Goal: Task Accomplishment & Management: Use online tool/utility

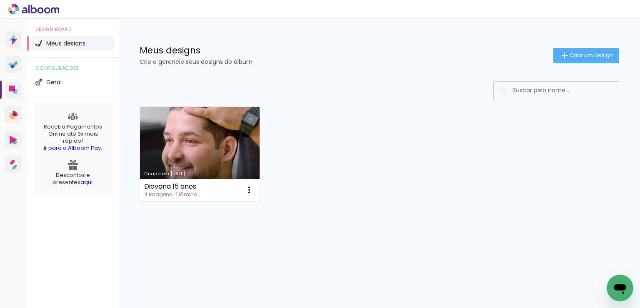
click at [217, 134] on link "Criado em [DATE]" at bounding box center [200, 154] width 120 height 94
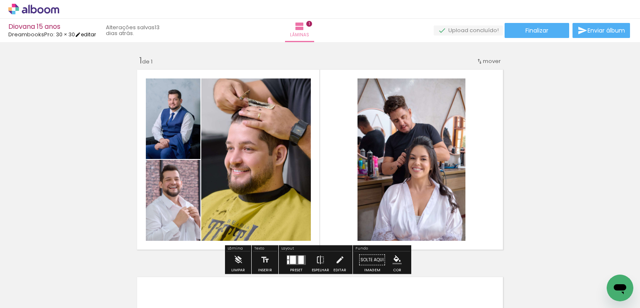
click at [89, 33] on link "editar" at bounding box center [85, 34] width 21 height 7
type input "30"
type input "60"
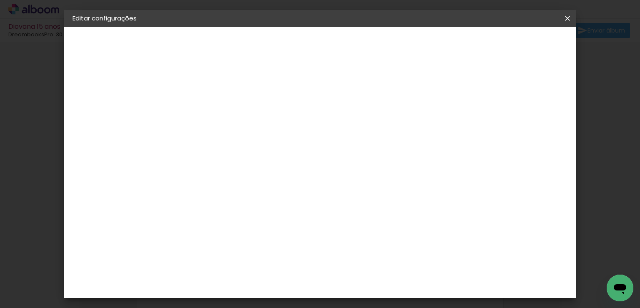
click at [109, 104] on div "DreambooksPro" at bounding box center [113, 103] width 46 height 6
click at [0, 0] on slot "Tamanho Livre" at bounding box center [0, 0] width 0 height 0
click at [0, 0] on slot "Avançar" at bounding box center [0, 0] width 0 height 0
drag, startPoint x: 223, startPoint y: 173, endPoint x: 252, endPoint y: 173, distance: 29.6
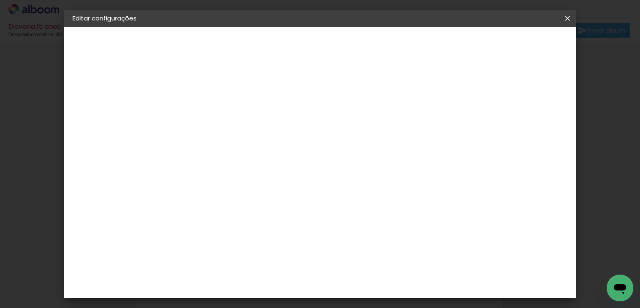
click at [252, 136] on div "30 cm cm cm mm A maioria das encadernadoras sugere 5mm de sangria." at bounding box center [314, 102] width 282 height 67
click at [116, 85] on div "2. Especificações" at bounding box center [118, 85] width 91 height 10
click at [115, 104] on div "Tamanho livre" at bounding box center [104, 103] width 29 height 12
click at [0, 0] on slot "Tamanho Livre" at bounding box center [0, 0] width 0 height 0
click at [0, 0] on slot "Avançar" at bounding box center [0, 0] width 0 height 0
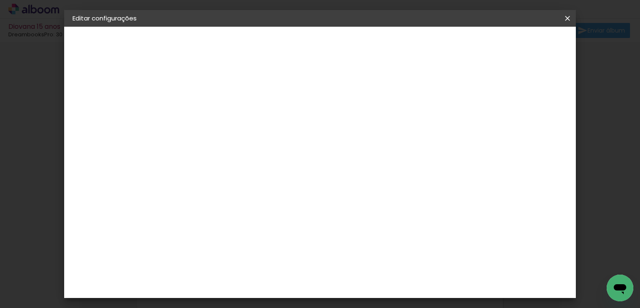
drag, startPoint x: 498, startPoint y: 128, endPoint x: 521, endPoint y: 110, distance: 28.6
click at [454, 110] on div "30 cm cm cm mm A maioria das encadernadoras sugere 5mm de sangria." at bounding box center [314, 102] width 282 height 67
click at [499, 125] on div "mm" at bounding box center [499, 126] width 13 height 13
click at [369, 92] on div "30 cm cm cm mm A maioria das encadernadoras sugere 5mm de sangria." at bounding box center [314, 102] width 282 height 67
drag, startPoint x: 233, startPoint y: 209, endPoint x: 180, endPoint y: 210, distance: 52.9
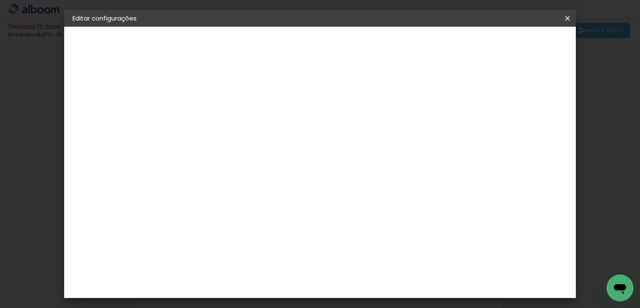
click at [181, 136] on div "30 cm cm cm mm A maioria das encadernadoras sugere 5mm de sangria." at bounding box center [314, 102] width 282 height 67
drag, startPoint x: 234, startPoint y: 212, endPoint x: 213, endPoint y: 212, distance: 20.8
click at [213, 212] on input "30" at bounding box center [224, 209] width 22 height 13
type input "9,5"
type paper-input "9,5"
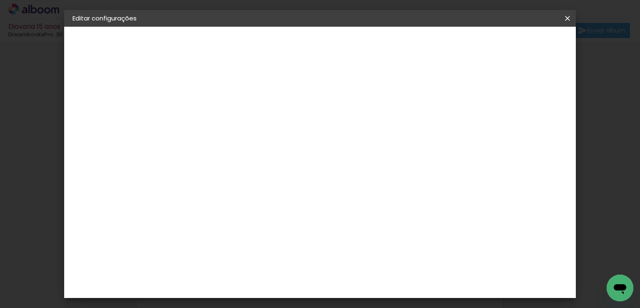
type input "9,14"
type paper-input "9,14"
drag, startPoint x: 375, startPoint y: 228, endPoint x: 330, endPoint y: 226, distance: 45.1
click at [330, 226] on div "cm" at bounding box center [371, 229] width 297 height 29
type input "11,42"
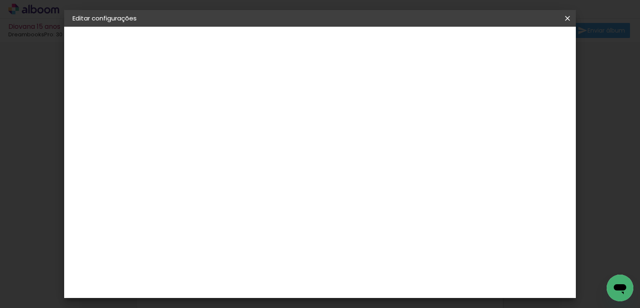
type paper-input "11,42"
click at [273, 207] on input "9,14" at bounding box center [264, 209] width 22 height 13
drag, startPoint x: 275, startPoint y: 207, endPoint x: 225, endPoint y: 207, distance: 50.4
click at [225, 136] on div "5.71 cm cm cm mm A maioria das encadernadoras sugere 5mm de sangria." at bounding box center [273, 102] width 201 height 67
click at [275, 208] on input "9,14" at bounding box center [264, 209] width 22 height 13
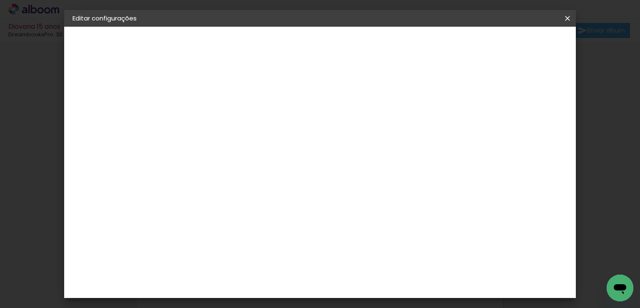
drag, startPoint x: 275, startPoint y: 208, endPoint x: 224, endPoint y: 208, distance: 50.8
click at [224, 136] on div "5.71 cm cm cm mm A maioria das encadernadoras sugere 5mm de sangria." at bounding box center [273, 102] width 201 height 67
type input "11,43"
type paper-input "11,43"
click at [376, 290] on input "11,42" at bounding box center [366, 292] width 22 height 13
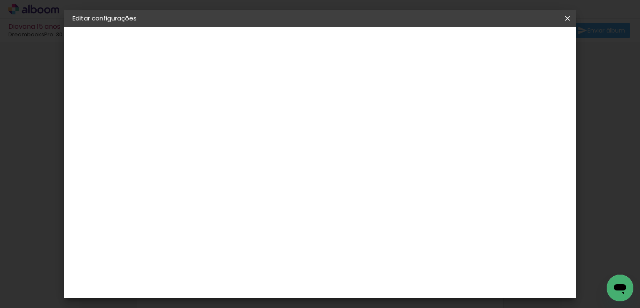
drag, startPoint x: 376, startPoint y: 290, endPoint x: 315, endPoint y: 289, distance: 60.8
click at [316, 136] on div "5.71 cm cm cm mm A maioria das encadernadoras sugere 5mm de sangria." at bounding box center [260, 102] width 174 height 67
type input "9,14"
type paper-input "9,14"
click at [327, 48] on span "Salvar configurações" at bounding box center [306, 47] width 43 height 12
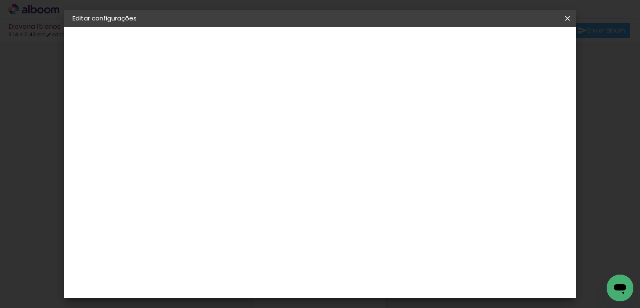
click at [327, 47] on span "Salvar configurações" at bounding box center [306, 47] width 43 height 12
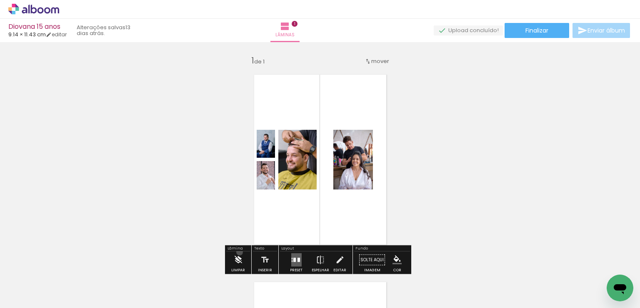
click at [240, 252] on iron-icon at bounding box center [238, 259] width 9 height 17
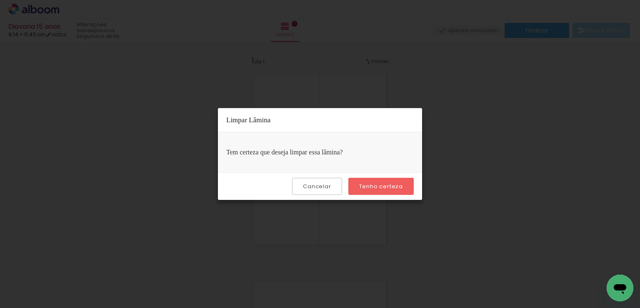
click at [0, 0] on slot "Tenho certeza" at bounding box center [0, 0] width 0 height 0
click at [0, 0] on slot "Cancelar" at bounding box center [0, 0] width 0 height 0
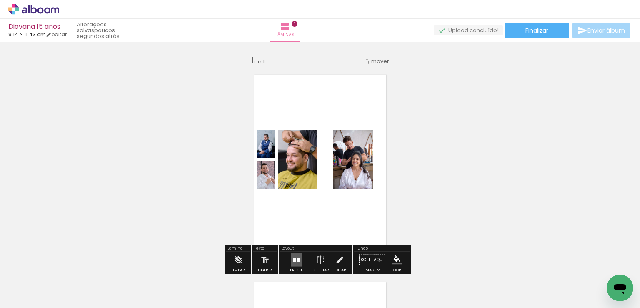
scroll to position [42, 0]
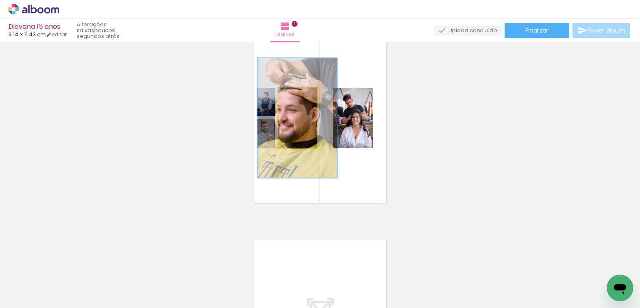
drag, startPoint x: 292, startPoint y: 96, endPoint x: 302, endPoint y: 95, distance: 10.4
click at [302, 95] on div at bounding box center [303, 97] width 8 height 8
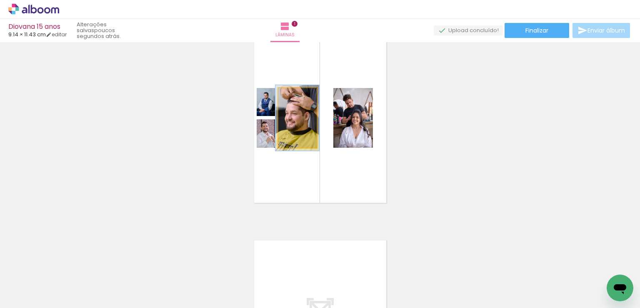
drag, startPoint x: 300, startPoint y: 96, endPoint x: 289, endPoint y: 96, distance: 11.3
type paper-slider "110"
click at [292, 96] on div at bounding box center [296, 97] width 8 height 8
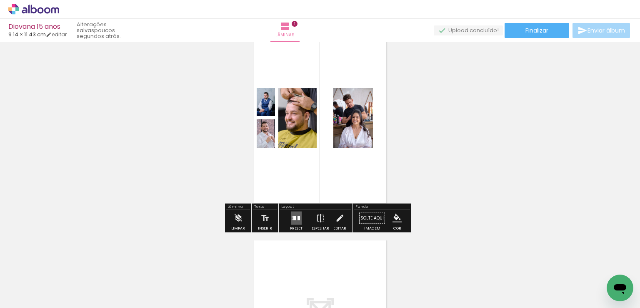
click at [289, 134] on quentale-photo at bounding box center [297, 118] width 38 height 60
click at [237, 214] on iron-icon at bounding box center [238, 218] width 9 height 17
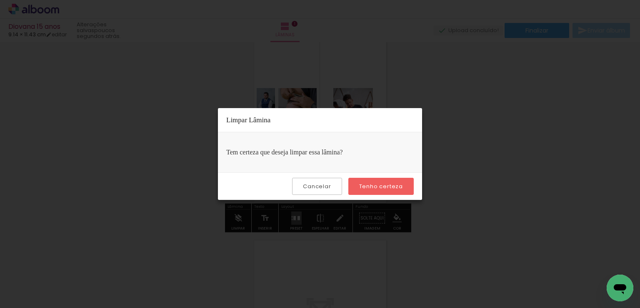
click at [0, 0] on slot "Tenho certeza" at bounding box center [0, 0] width 0 height 0
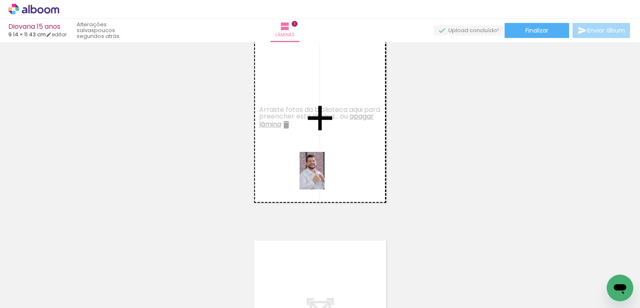
drag, startPoint x: 134, startPoint y: 277, endPoint x: 335, endPoint y: 172, distance: 227.0
click at [336, 163] on quentale-workspace at bounding box center [320, 154] width 640 height 308
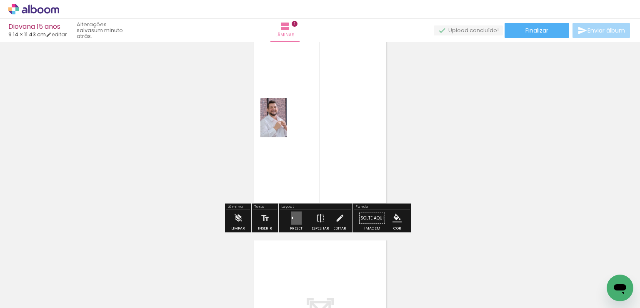
click at [295, 217] on quentale-layouter at bounding box center [296, 217] width 10 height 13
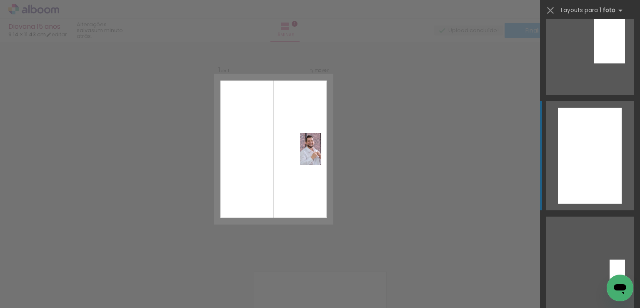
scroll to position [500, 0]
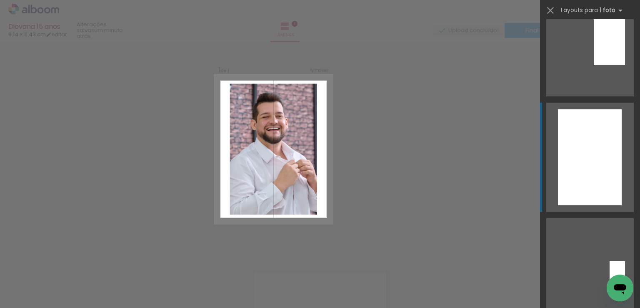
click at [580, 170] on div at bounding box center [590, 157] width 64 height 96
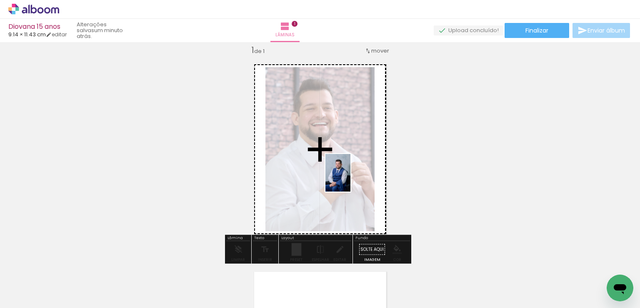
drag, startPoint x: 185, startPoint y: 277, endPoint x: 350, endPoint y: 179, distance: 192.2
click at [350, 179] on quentale-workspace at bounding box center [320, 154] width 640 height 308
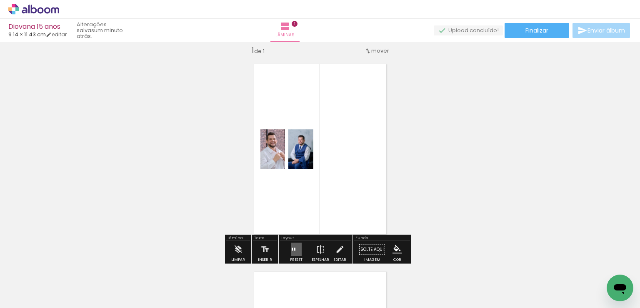
click at [294, 248] on quentale-layouter at bounding box center [296, 249] width 10 height 13
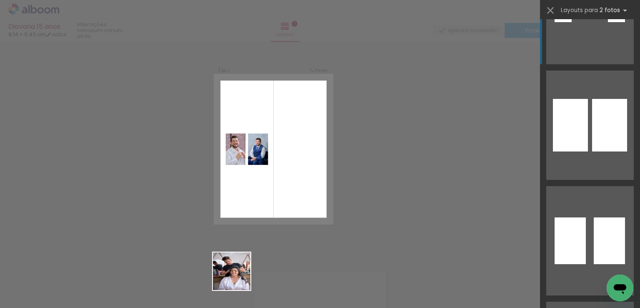
scroll to position [0, 0]
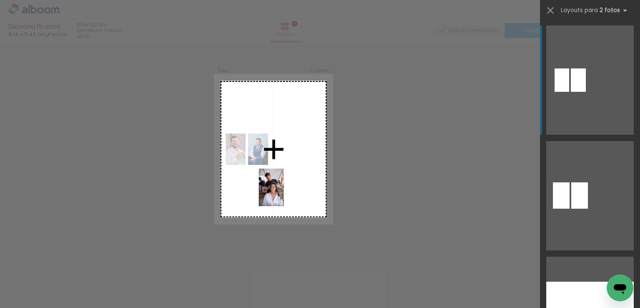
drag, startPoint x: 235, startPoint y: 280, endPoint x: 277, endPoint y: 217, distance: 75.8
click at [288, 188] on quentale-workspace at bounding box center [320, 154] width 640 height 308
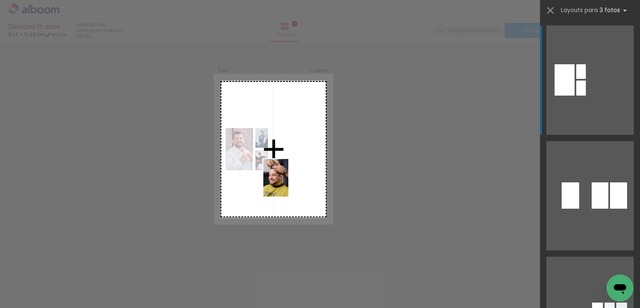
drag, startPoint x: 85, startPoint y: 275, endPoint x: 288, endPoint y: 184, distance: 223.4
click at [288, 184] on quentale-workspace at bounding box center [320, 154] width 640 height 308
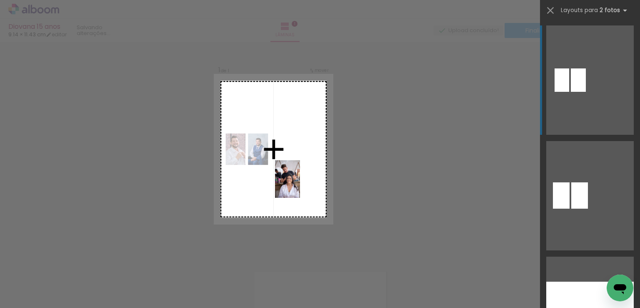
drag, startPoint x: 215, startPoint y: 285, endPoint x: 300, endPoint y: 185, distance: 131.8
click at [300, 185] on quentale-workspace at bounding box center [320, 154] width 640 height 308
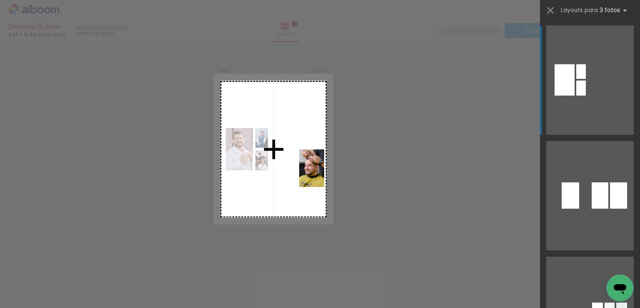
drag, startPoint x: 85, startPoint y: 278, endPoint x: 324, endPoint y: 174, distance: 260.7
click at [324, 174] on quentale-workspace at bounding box center [320, 154] width 640 height 308
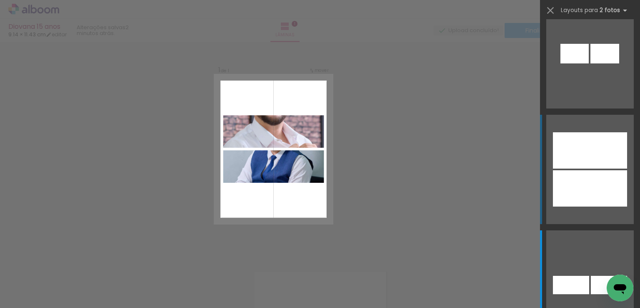
scroll to position [10510, 0]
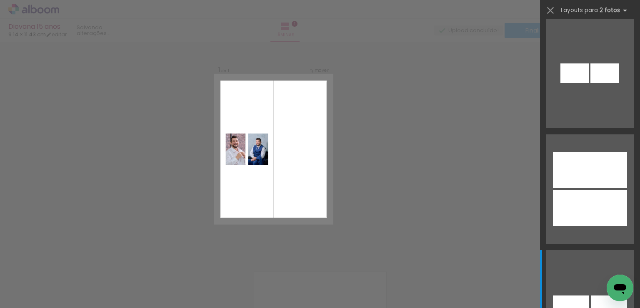
click at [302, 163] on quentale-layouter at bounding box center [273, 149] width 119 height 149
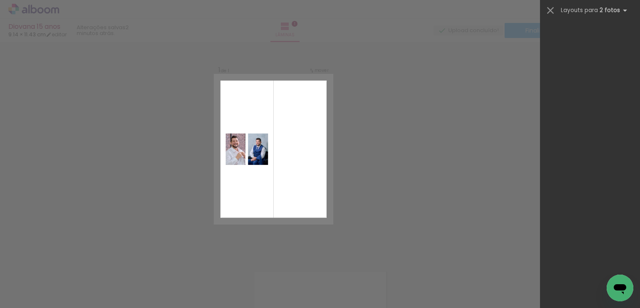
scroll to position [0, 0]
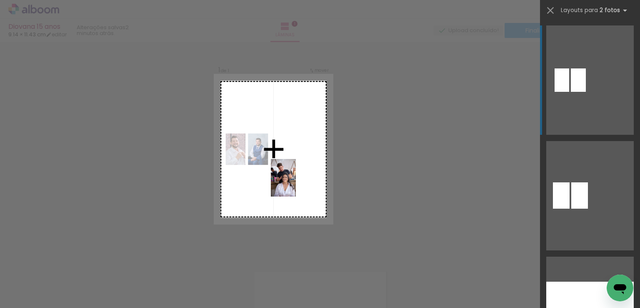
drag, startPoint x: 230, startPoint y: 273, endPoint x: 297, endPoint y: 177, distance: 116.4
click at [297, 177] on quentale-workspace at bounding box center [320, 154] width 640 height 308
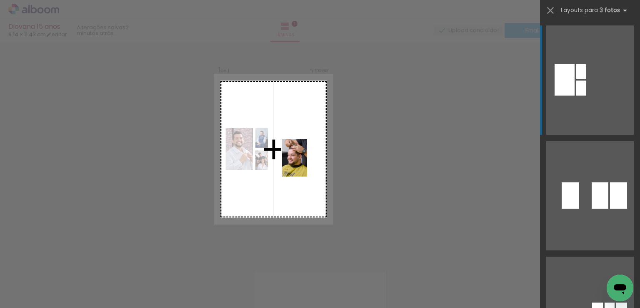
drag, startPoint x: 105, startPoint y: 280, endPoint x: 307, endPoint y: 164, distance: 233.5
click at [307, 164] on quentale-workspace at bounding box center [320, 154] width 640 height 308
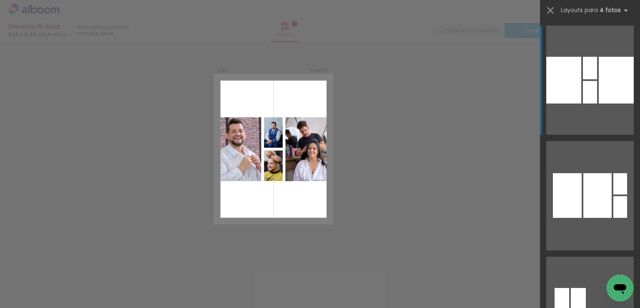
click at [285, 190] on quentale-layouter at bounding box center [273, 149] width 119 height 149
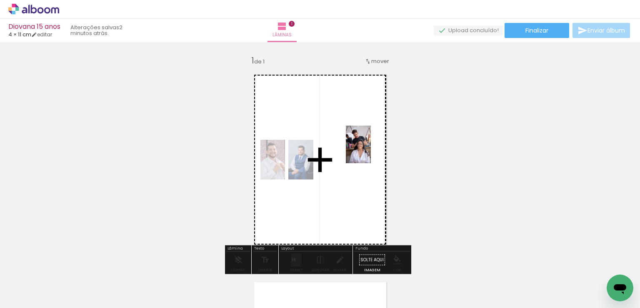
drag, startPoint x: 222, startPoint y: 280, endPoint x: 371, endPoint y: 150, distance: 197.9
click at [371, 150] on quentale-workspace at bounding box center [320, 154] width 640 height 308
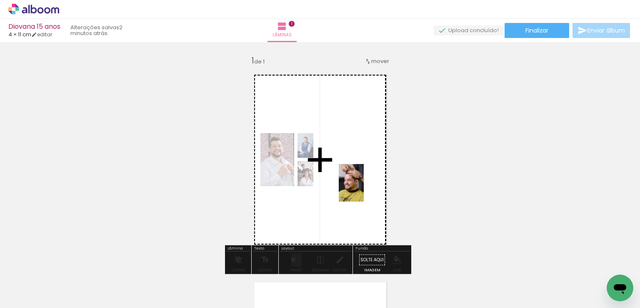
drag, startPoint x: 90, startPoint y: 277, endPoint x: 320, endPoint y: 246, distance: 232.5
click at [368, 185] on quentale-workspace at bounding box center [320, 154] width 640 height 308
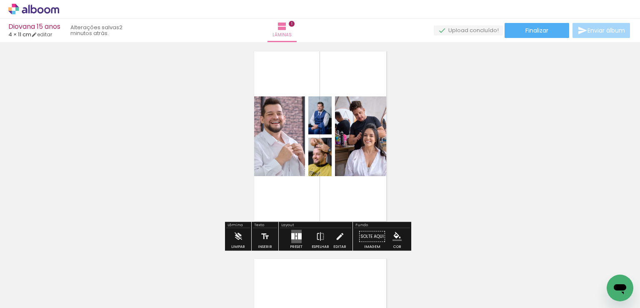
scroll to position [42, 0]
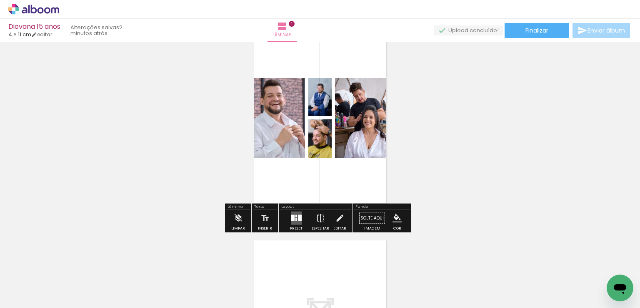
click at [295, 220] on div at bounding box center [296, 219] width 2 height 3
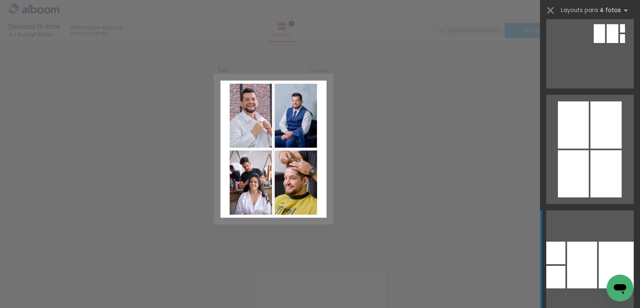
scroll to position [4209, 0]
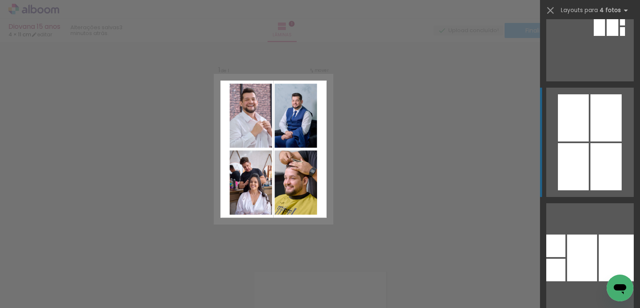
click at [592, 171] on div at bounding box center [605, 166] width 31 height 47
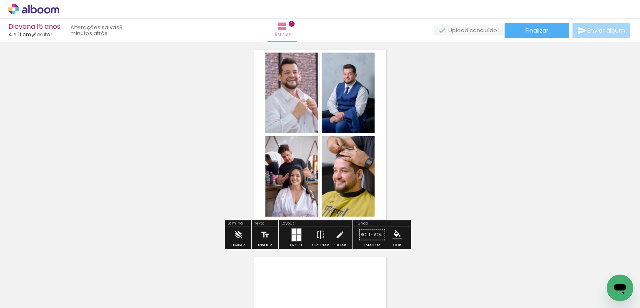
scroll to position [0, 0]
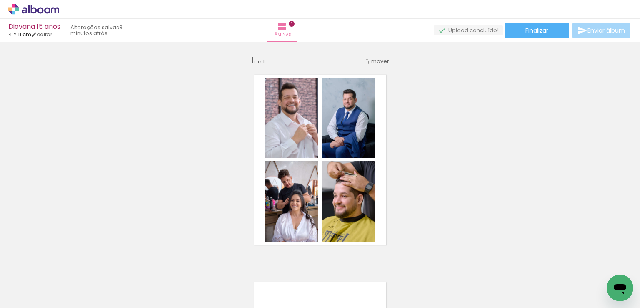
click at [464, 32] on quentale-upload-monitor at bounding box center [468, 30] width 69 height 10
click at [538, 30] on span "Finalizar" at bounding box center [536, 31] width 23 height 6
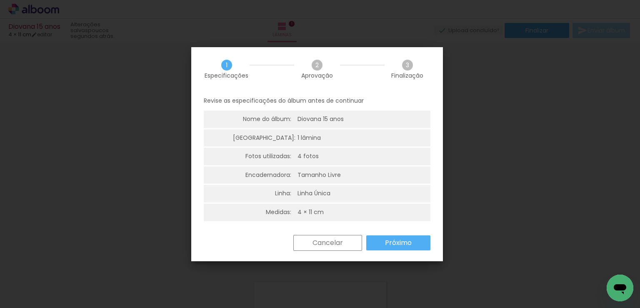
click at [0, 0] on slot "Próximo" at bounding box center [0, 0] width 0 height 0
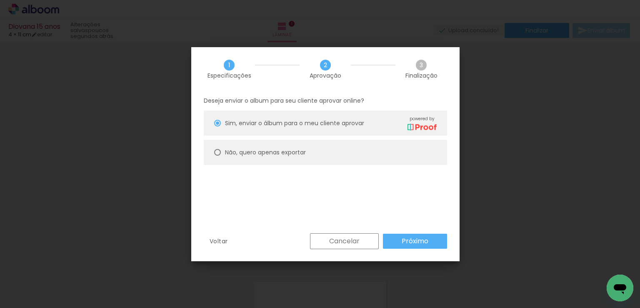
click at [216, 153] on div at bounding box center [217, 152] width 7 height 7
type paper-radio-button "on"
click at [0, 0] on slot "Próximo" at bounding box center [0, 0] width 0 height 0
type input "Alta, 300 DPI"
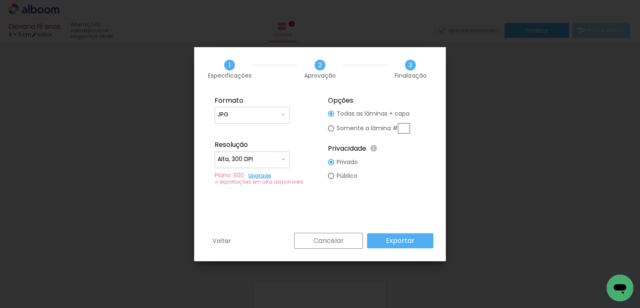
click at [331, 127] on div at bounding box center [331, 128] width 6 height 6
type paper-radio-button "on"
click at [410, 241] on div "Cancelar Exportar" at bounding box center [361, 241] width 143 height 16
click at [334, 178] on div at bounding box center [331, 176] width 6 height 6
type paper-radio-button "on"
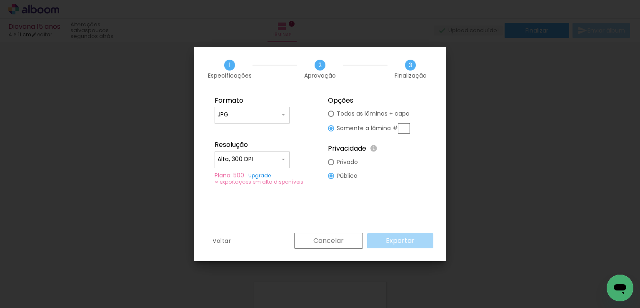
click at [333, 115] on div at bounding box center [331, 113] width 6 height 6
type paper-radio-button "on"
click at [0, 0] on slot "Exportar" at bounding box center [0, 0] width 0 height 0
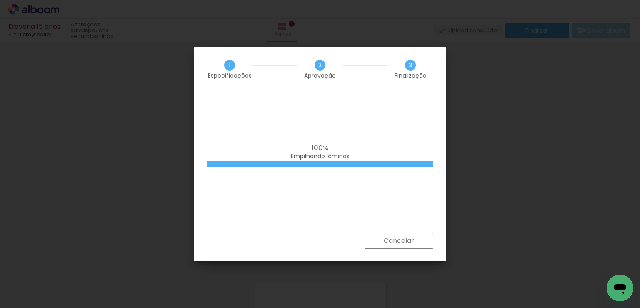
click at [299, 211] on div "100% Empilhando lâminas" at bounding box center [320, 162] width 252 height 142
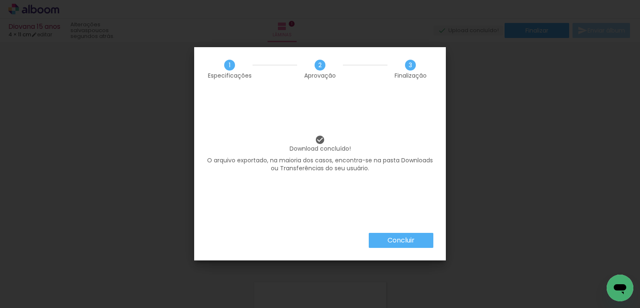
click at [0, 0] on slot "Concluir" at bounding box center [0, 0] width 0 height 0
